Goal: Information Seeking & Learning: Learn about a topic

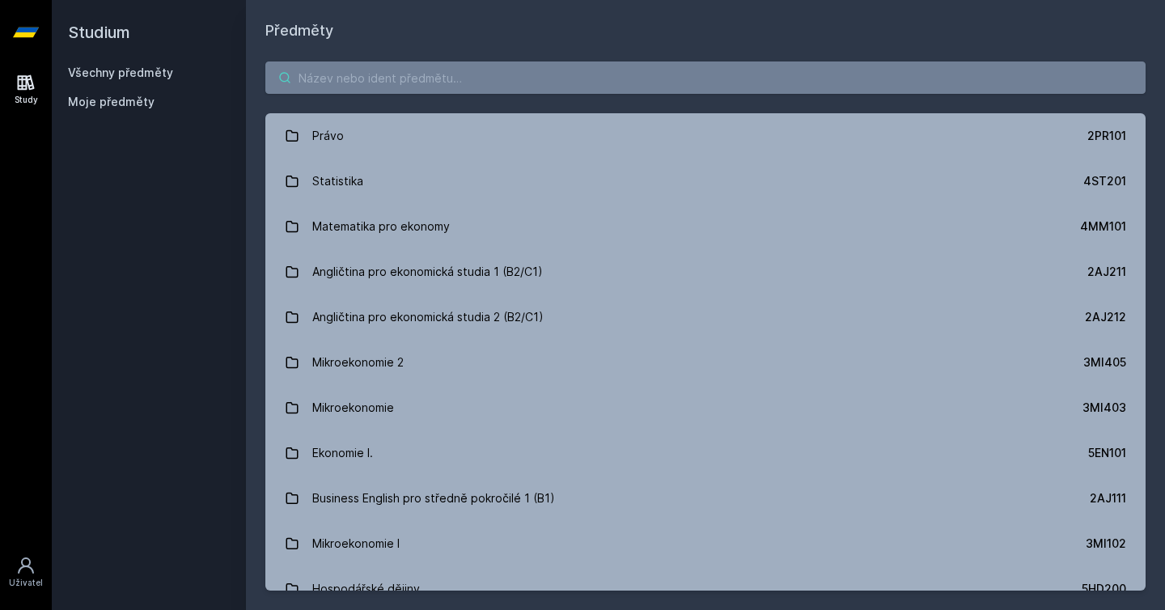
click at [435, 89] on input "search" at bounding box center [705, 78] width 881 height 32
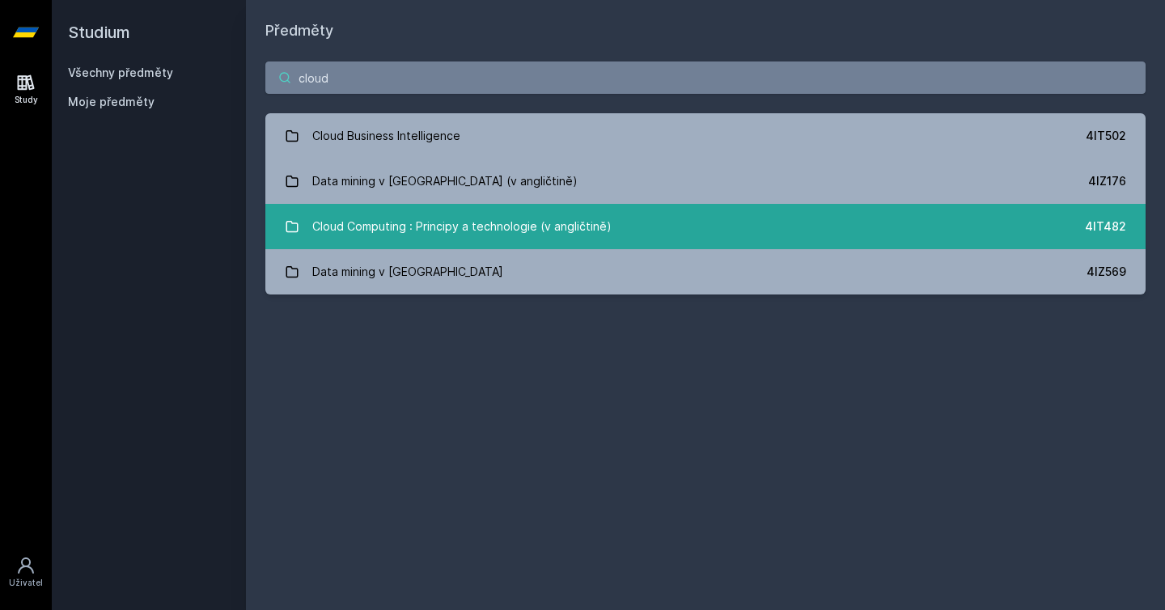
type input "cloud"
click at [499, 241] on div "Cloud Computing : Principy a technologie (v angličtině)" at bounding box center [461, 226] width 299 height 32
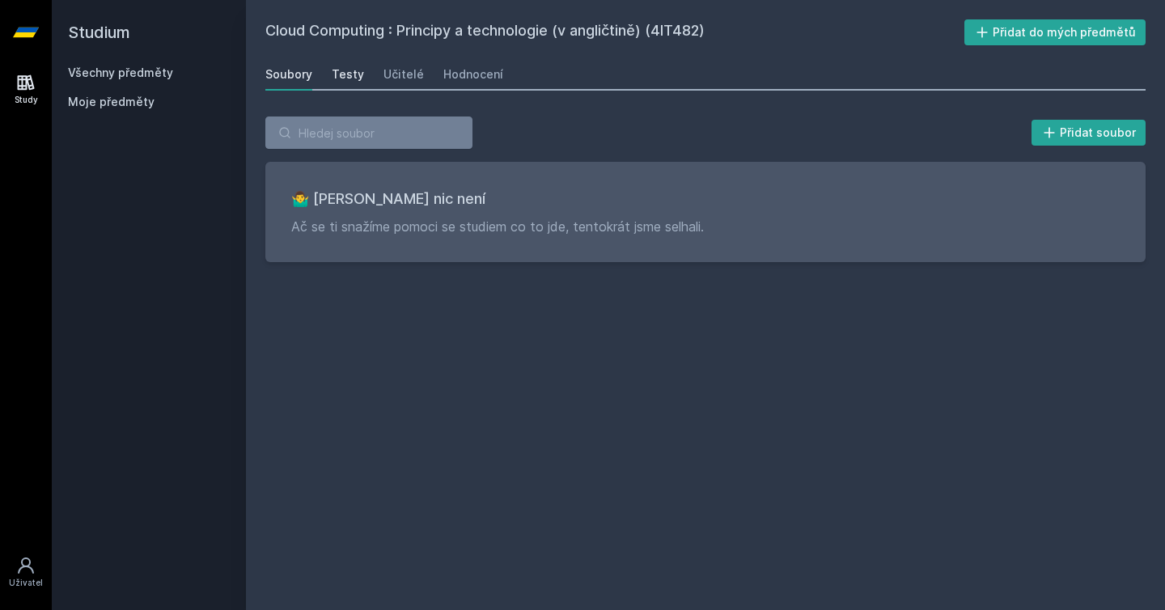
click at [350, 79] on div "Testy" at bounding box center [348, 74] width 32 height 16
click at [399, 79] on div "Učitelé" at bounding box center [404, 74] width 40 height 16
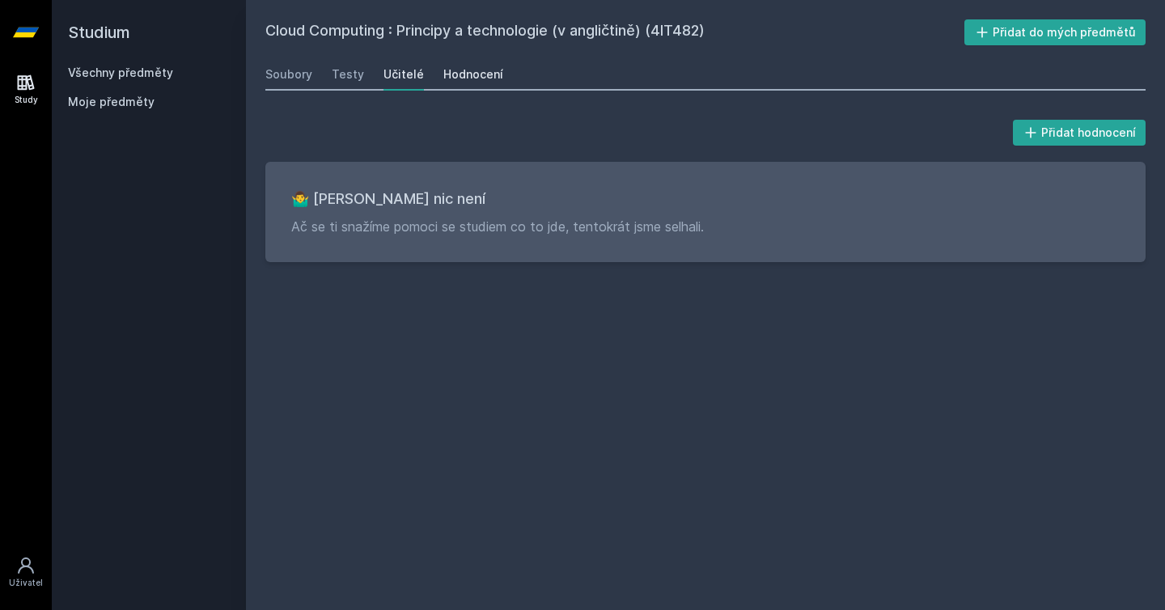
click at [456, 81] on div "Hodnocení" at bounding box center [474, 74] width 60 height 16
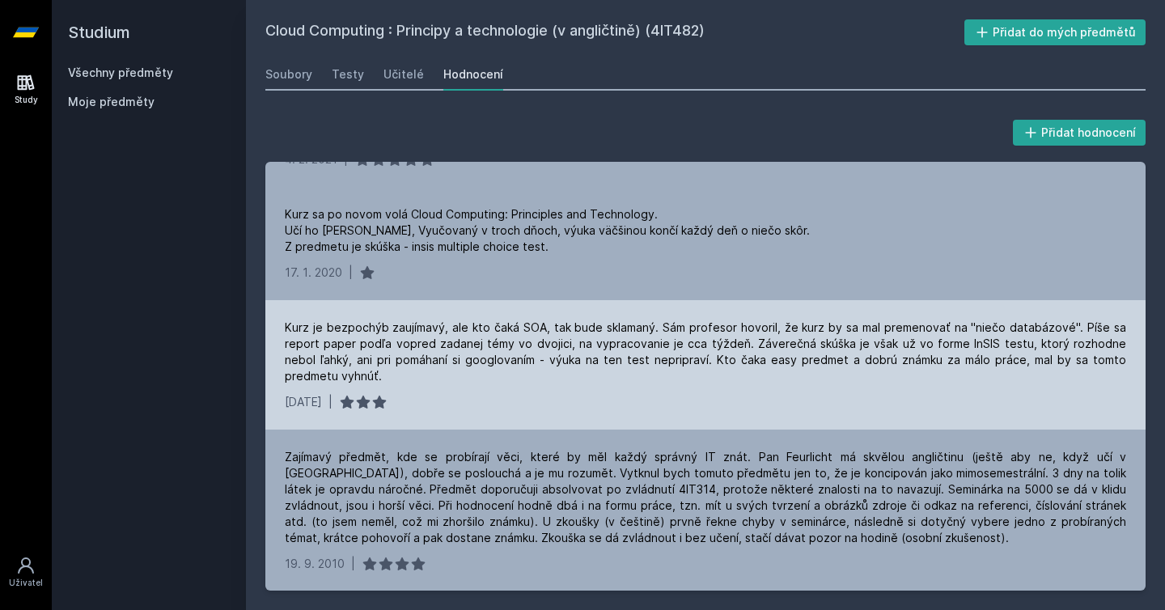
scroll to position [107, 0]
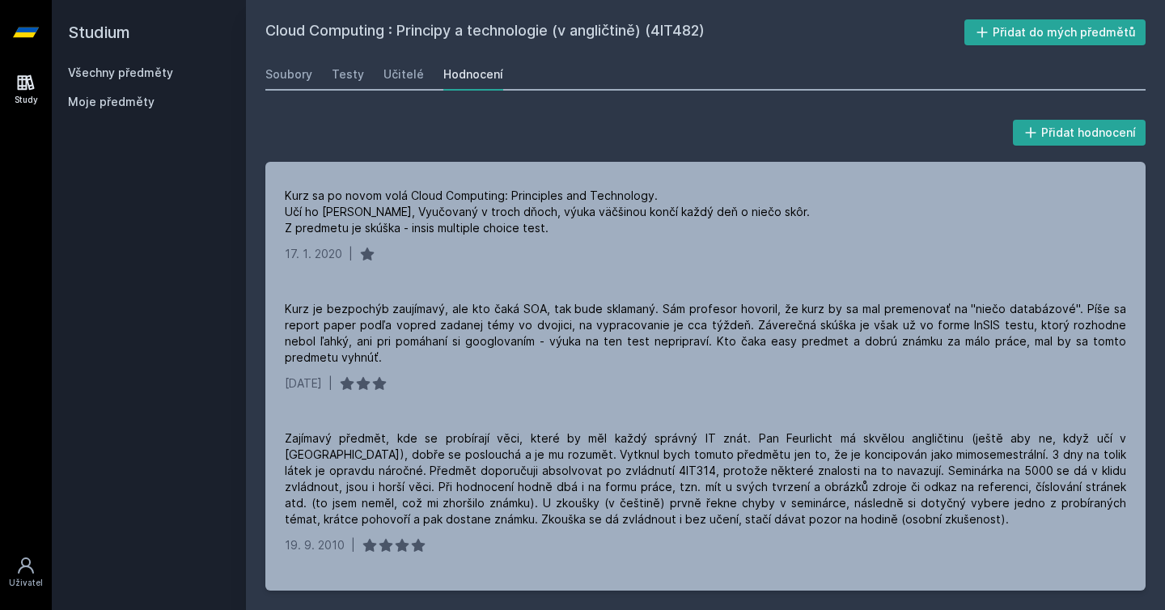
click at [103, 71] on link "Všechny předměty" at bounding box center [120, 73] width 105 height 14
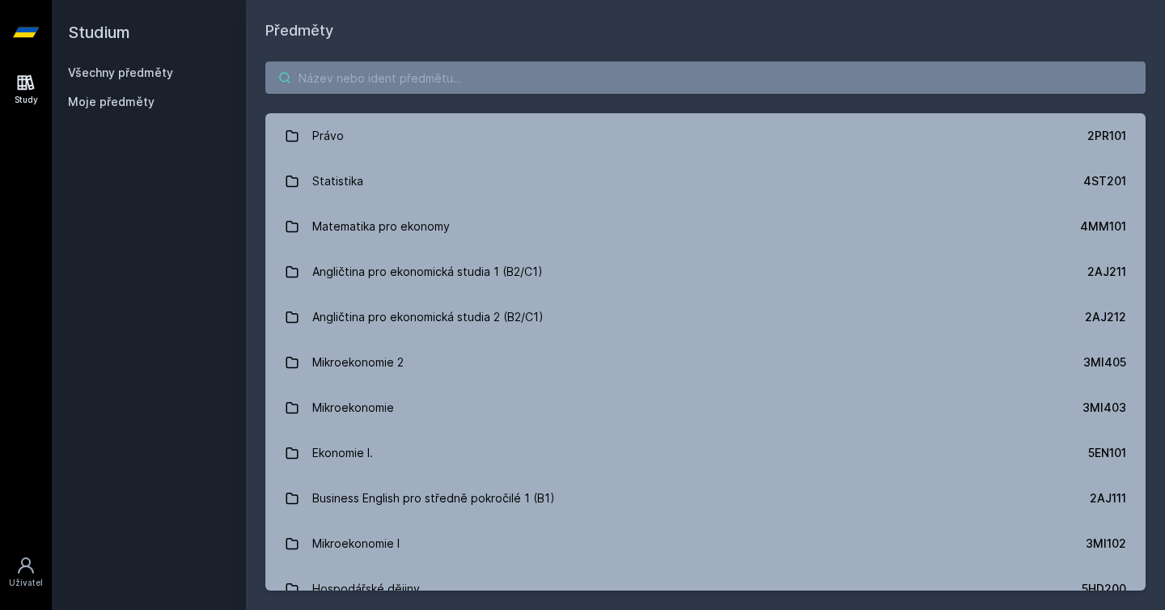
click at [343, 83] on input "search" at bounding box center [705, 78] width 881 height 32
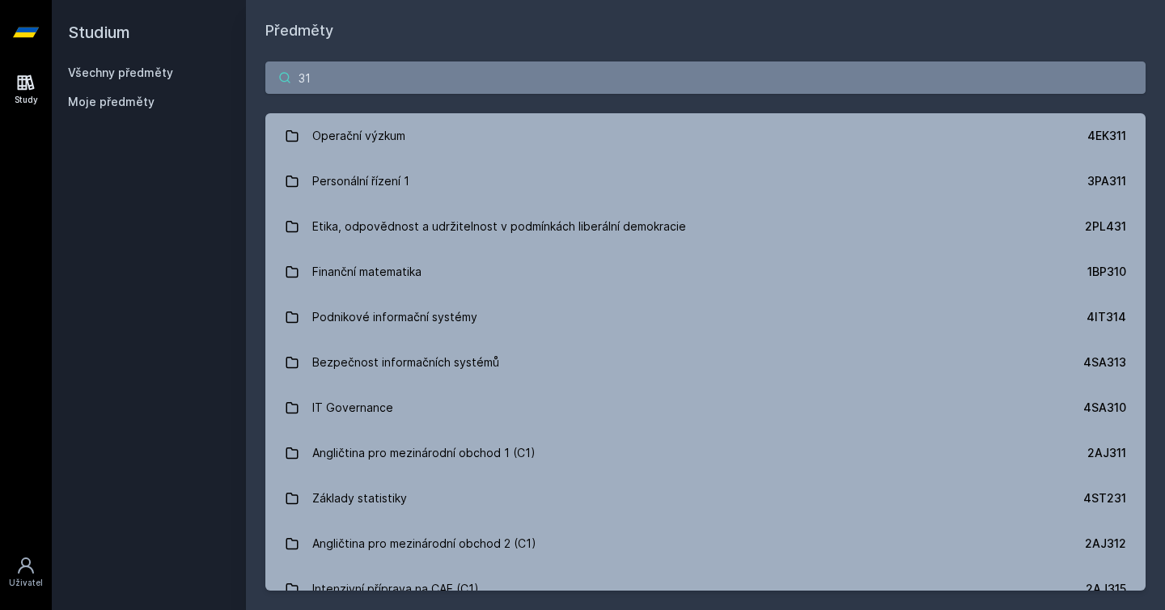
type input "3"
